Goal: Information Seeking & Learning: Find specific fact

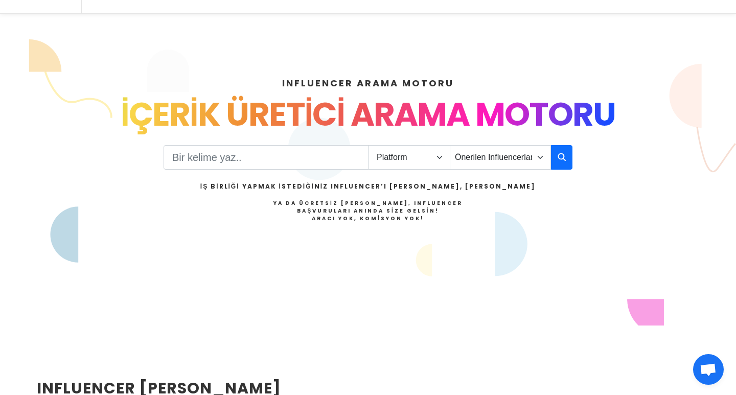
scroll to position [89, 0]
click at [298, 161] on input "Search" at bounding box center [266, 157] width 205 height 25
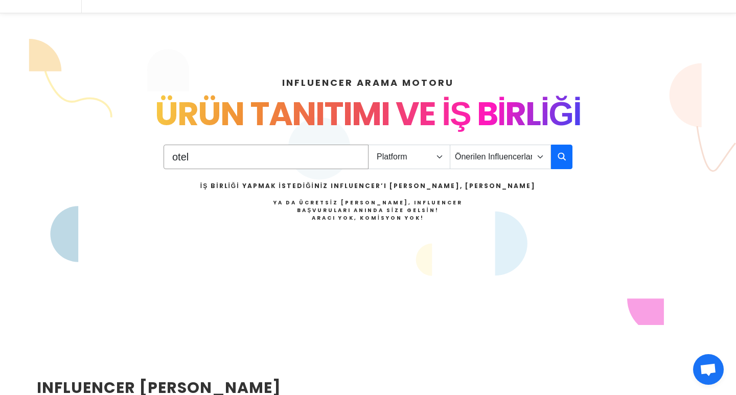
type input "otel"
select select "1"
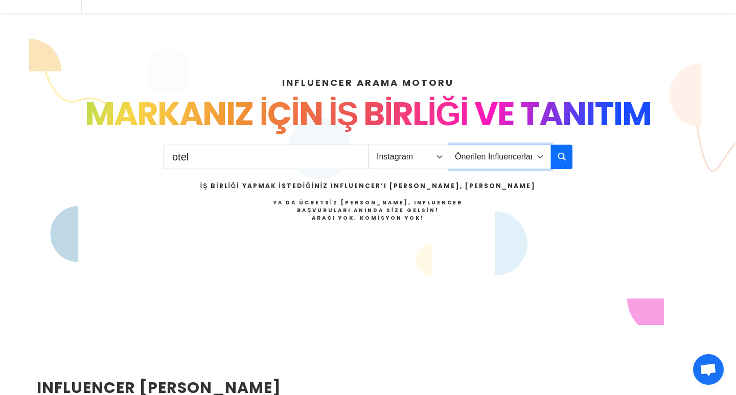
select select "18"
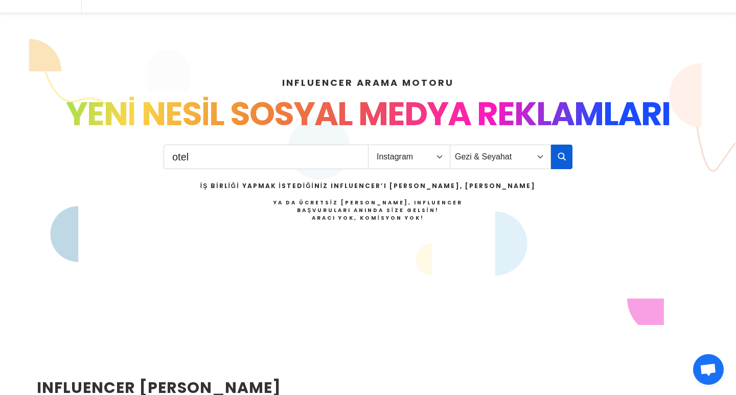
click at [561, 159] on icon "button" at bounding box center [561, 156] width 8 height 12
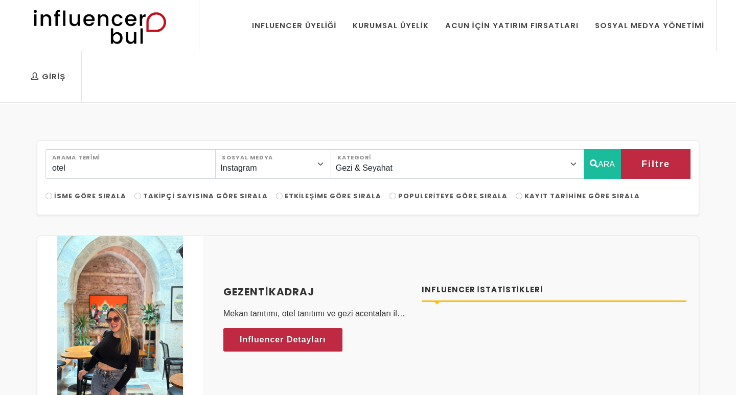
select select "18"
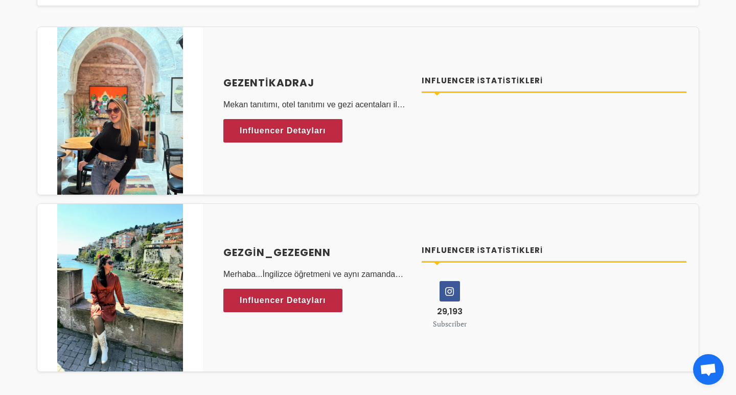
scroll to position [209, 0]
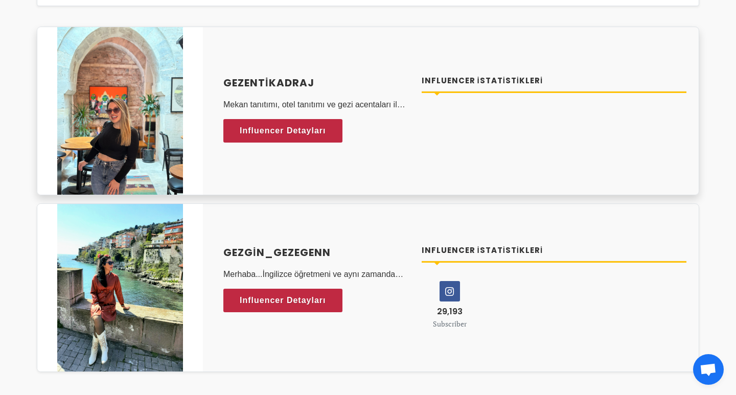
click at [262, 118] on div "gezentikadraj Mekan tanıtımı, otel tanıtımı ve gezi acentaları ile çalışmalarım…" at bounding box center [316, 110] width 186 height 71
click at [265, 128] on span "Influencer Detayları" at bounding box center [273, 130] width 86 height 15
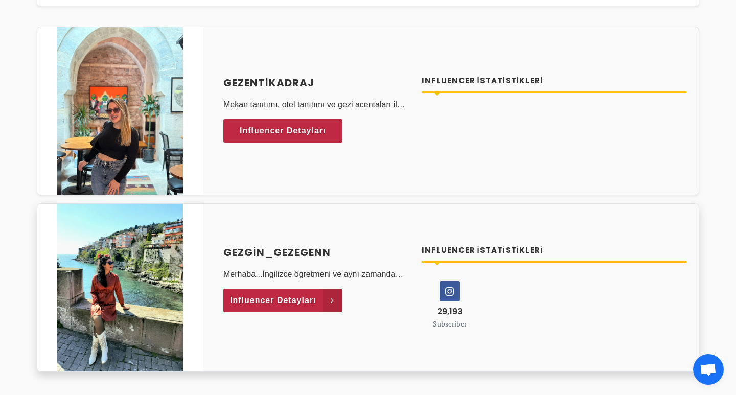
click at [323, 301] on icon at bounding box center [332, 301] width 19 height 24
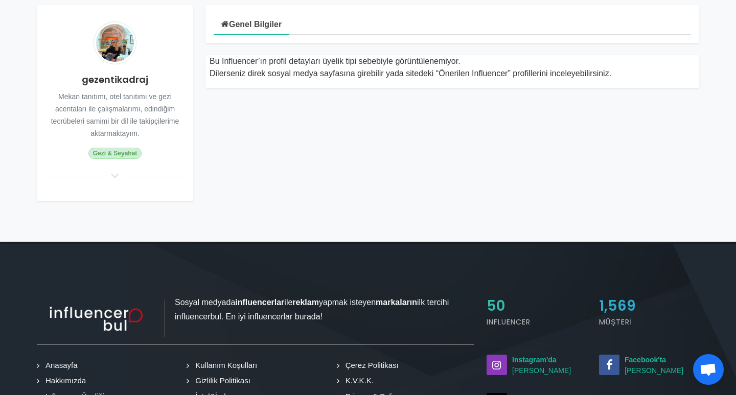
scroll to position [145, 0]
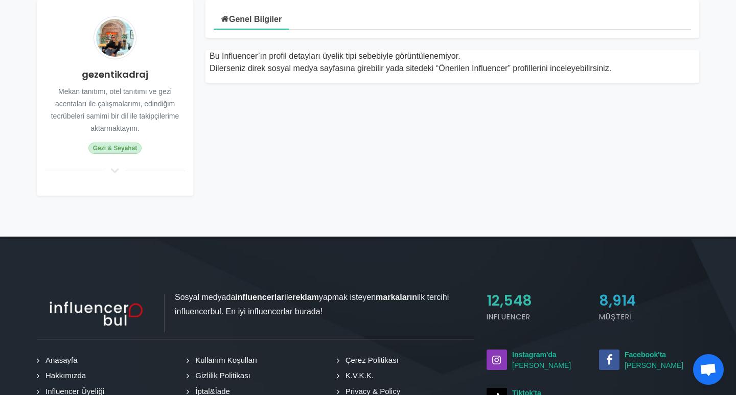
click at [115, 171] on icon at bounding box center [115, 170] width 12 height 9
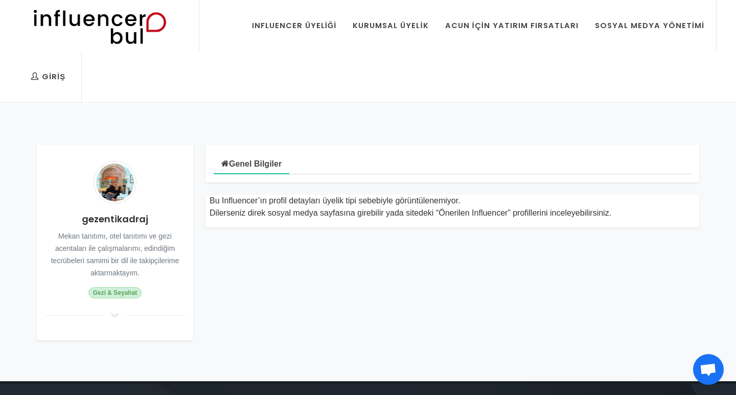
scroll to position [0, 0]
click at [112, 220] on h4 "gezentikadraj" at bounding box center [115, 219] width 140 height 14
copy h4 "gezentikadraj"
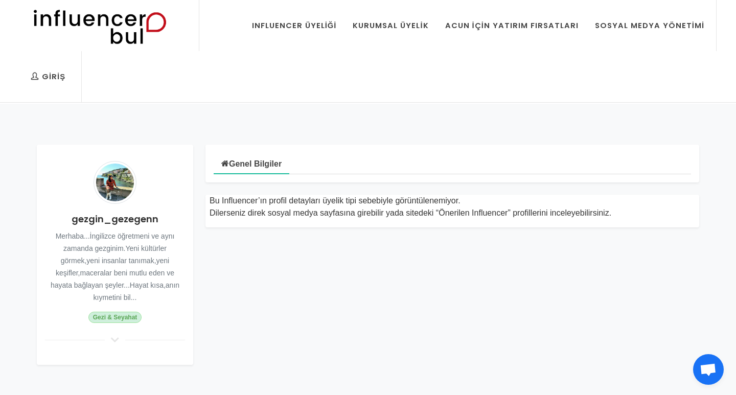
click at [84, 221] on h4 "gezgin_gezegenn" at bounding box center [115, 219] width 140 height 14
copy div "gezgin_gezegenn"
